Goal: Task Accomplishment & Management: Manage account settings

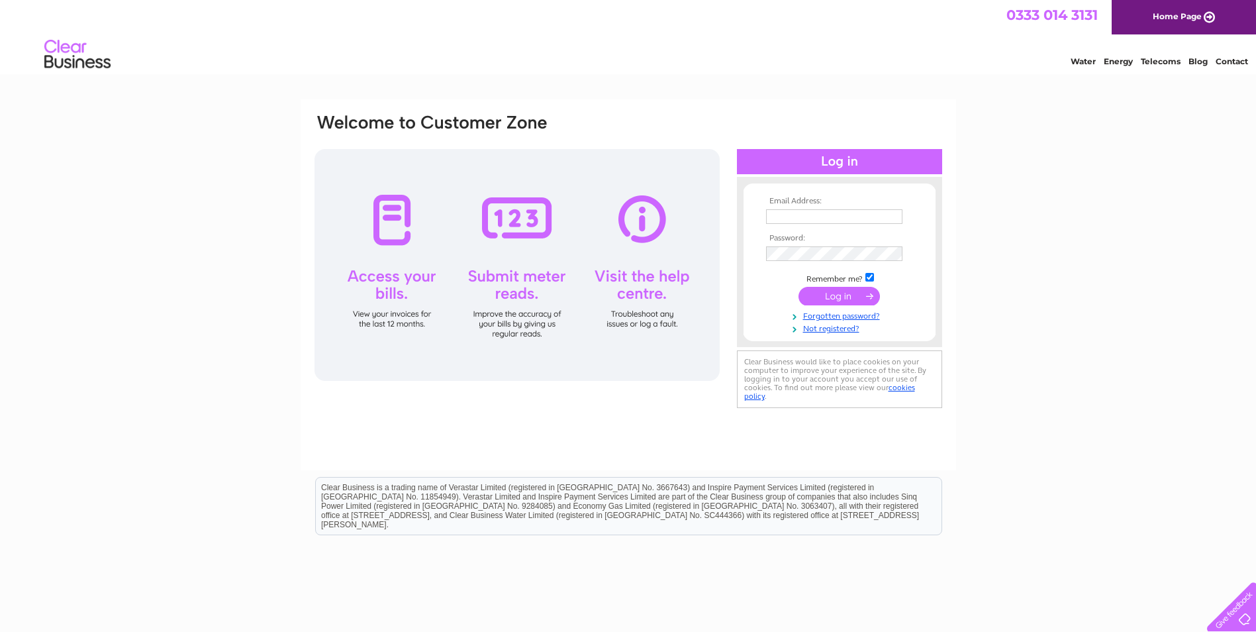
click at [795, 216] on input "text" at bounding box center [834, 216] width 136 height 15
type input "[EMAIL_ADDRESS][DOMAIN_NAME]"
click at [1083, 162] on div "Email Address: [EMAIL_ADDRESS][DOMAIN_NAME] Password:" at bounding box center [628, 397] width 1256 height 597
click at [814, 265] on td at bounding box center [840, 267] width 154 height 7
click at [610, 419] on div "Email Address: [EMAIL_ADDRESS][DOMAIN_NAME] Password: Forgotten password?" at bounding box center [628, 284] width 655 height 371
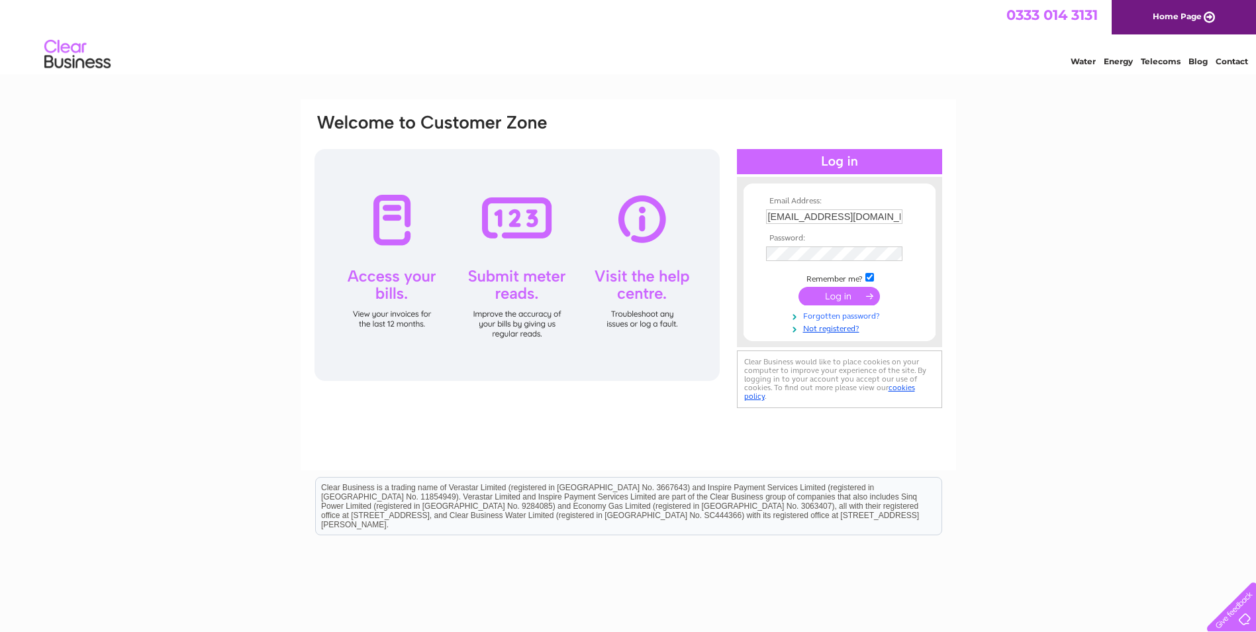
click at [855, 315] on link "Forgotten password?" at bounding box center [841, 315] width 150 height 13
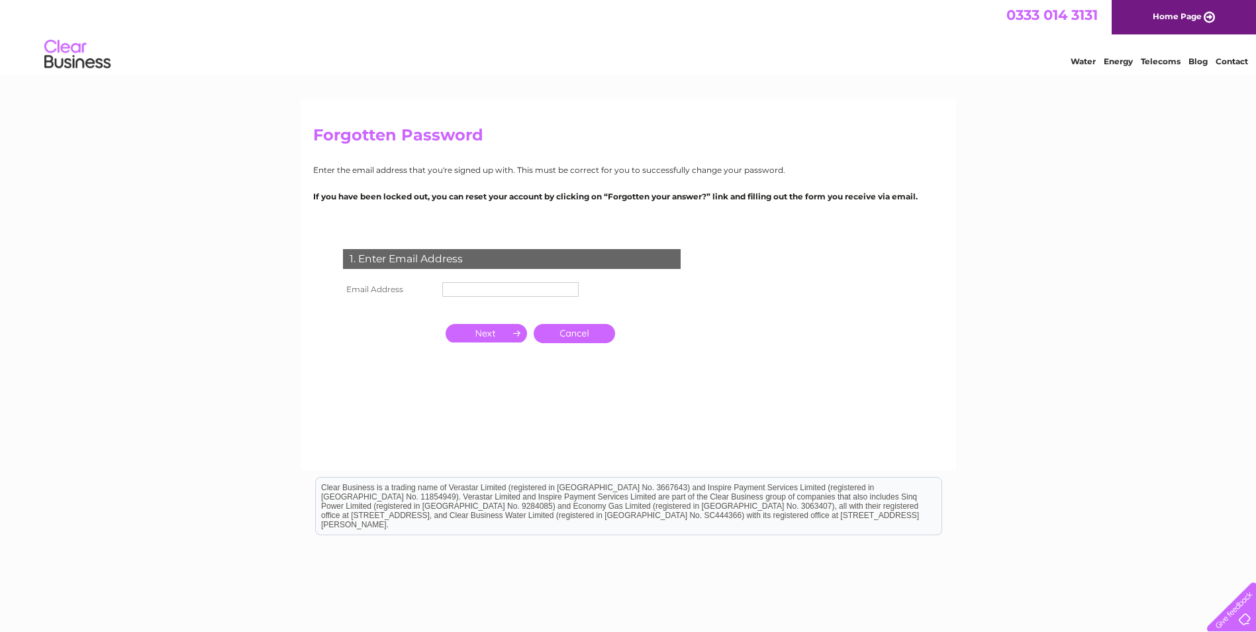
click at [526, 287] on input "text" at bounding box center [510, 289] width 136 height 15
type input "[EMAIL_ADDRESS][DOMAIN_NAME]"
click at [473, 328] on input "button" at bounding box center [486, 334] width 81 height 19
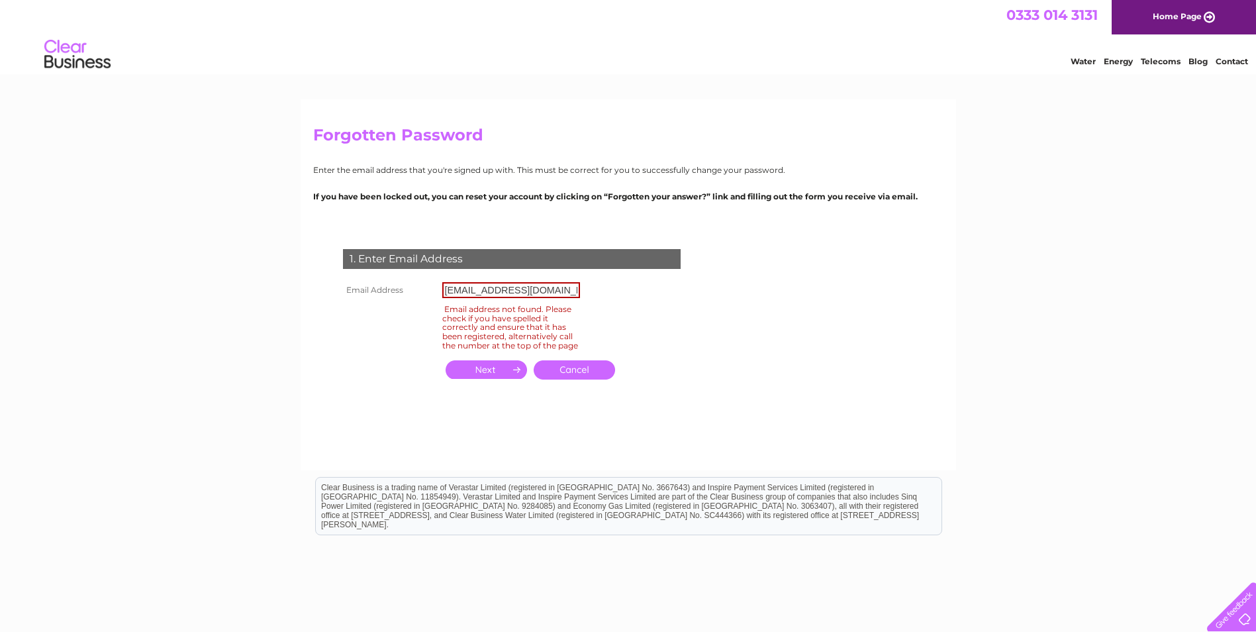
click at [83, 55] on img at bounding box center [78, 54] width 68 height 40
